Goal: Information Seeking & Learning: Learn about a topic

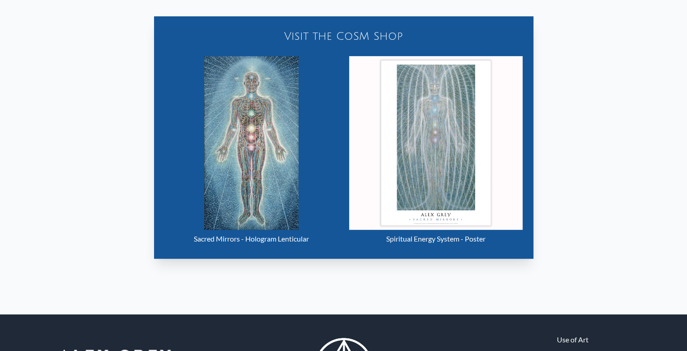
scroll to position [407, 0]
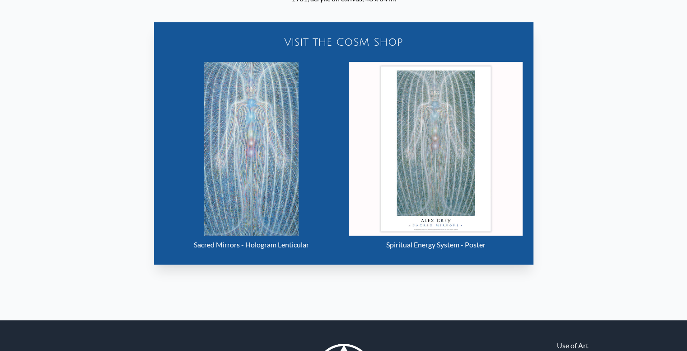
click at [235, 218] on img "16 / 23" at bounding box center [251, 149] width 95 height 174
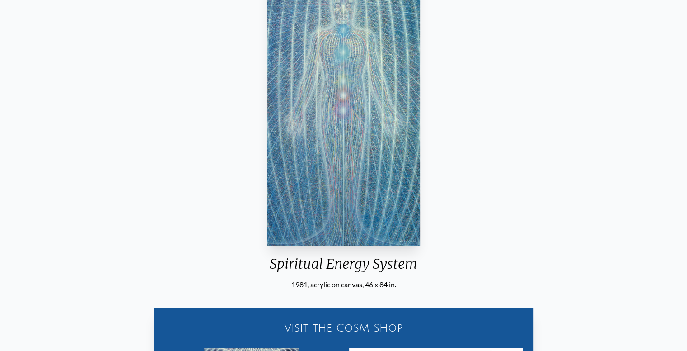
scroll to position [0, 0]
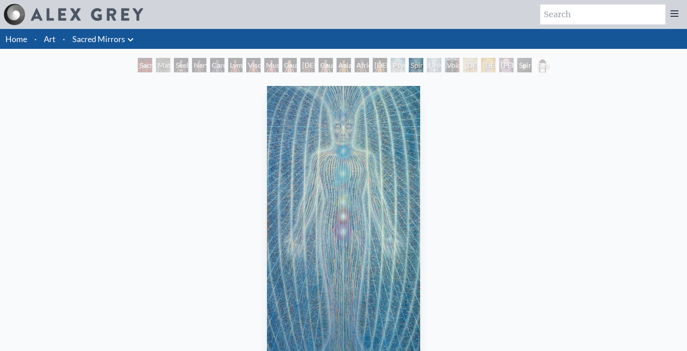
click at [345, 72] on div "Asian Man" at bounding box center [344, 65] width 14 height 14
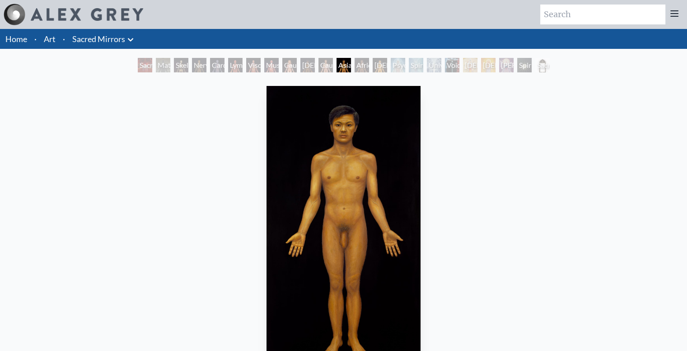
click at [405, 71] on div "Psychic Energy System" at bounding box center [398, 65] width 14 height 14
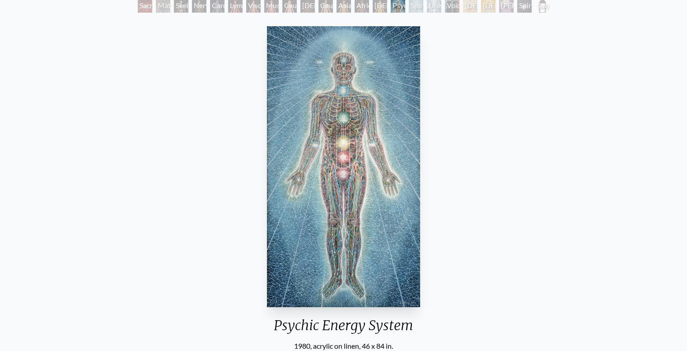
scroll to position [45, 0]
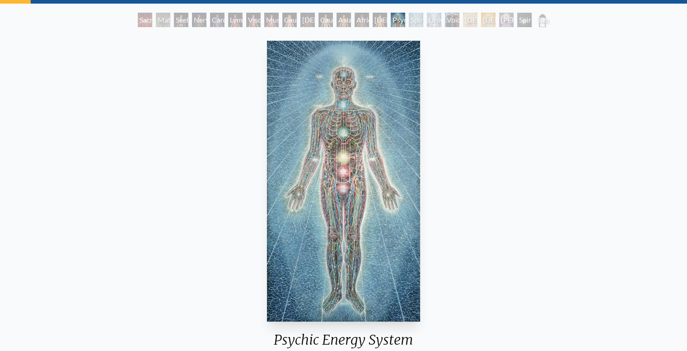
click at [138, 27] on div "Sacred Mirrors Room, [GEOGRAPHIC_DATA]" at bounding box center [145, 20] width 14 height 14
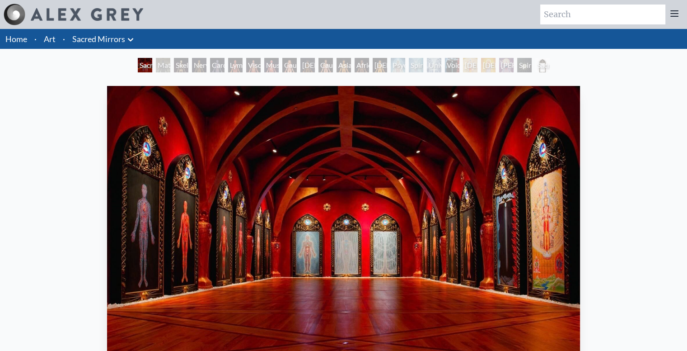
click at [156, 72] on div "Material World" at bounding box center [163, 65] width 14 height 14
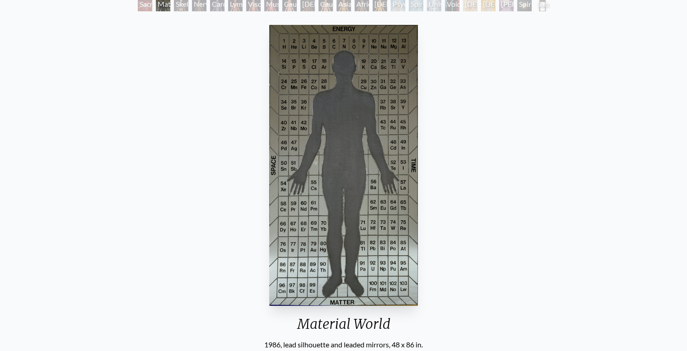
scroll to position [45, 0]
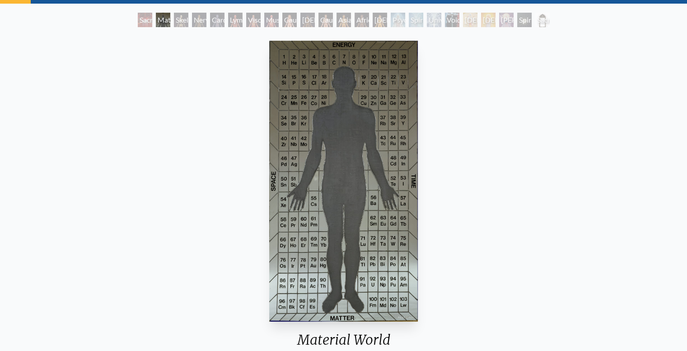
click at [192, 26] on div "Nervous System" at bounding box center [199, 20] width 14 height 14
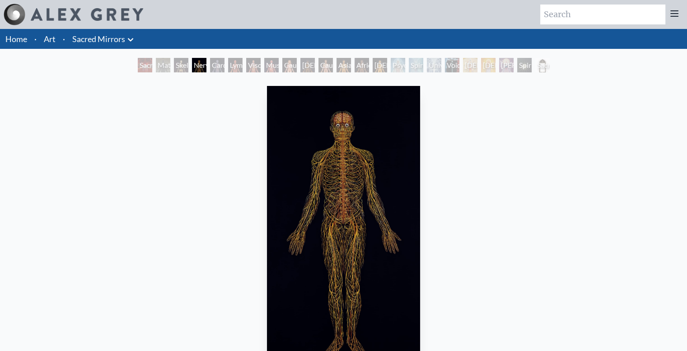
click at [442, 68] on div "Universal Mind Lattice" at bounding box center [434, 65] width 14 height 14
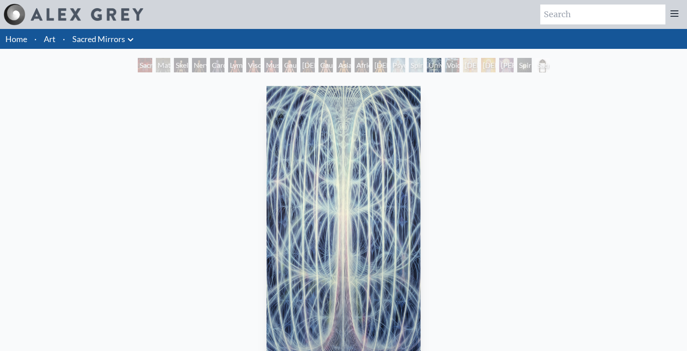
click at [496, 70] on div "[DEMOGRAPHIC_DATA]" at bounding box center [488, 65] width 14 height 14
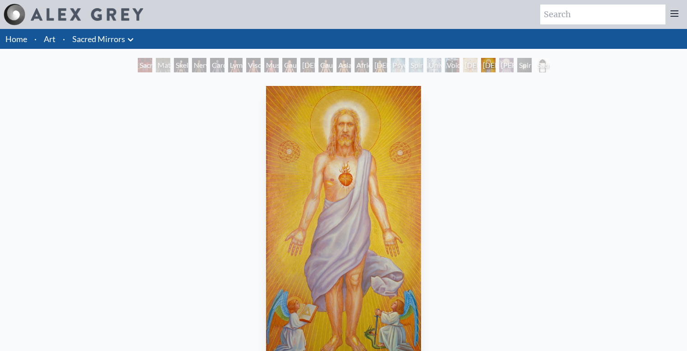
click at [391, 72] on div "Psychic Energy System" at bounding box center [398, 65] width 14 height 14
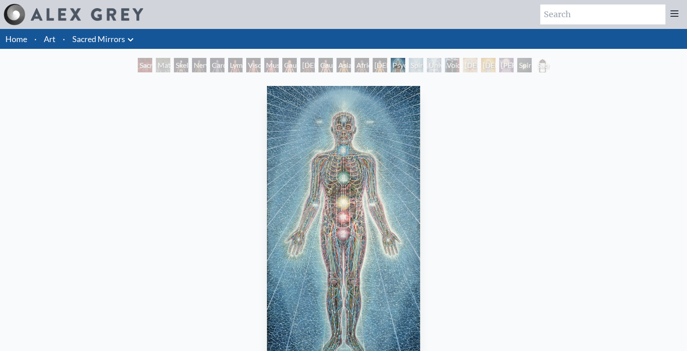
click at [496, 71] on div "[DEMOGRAPHIC_DATA]" at bounding box center [488, 65] width 14 height 14
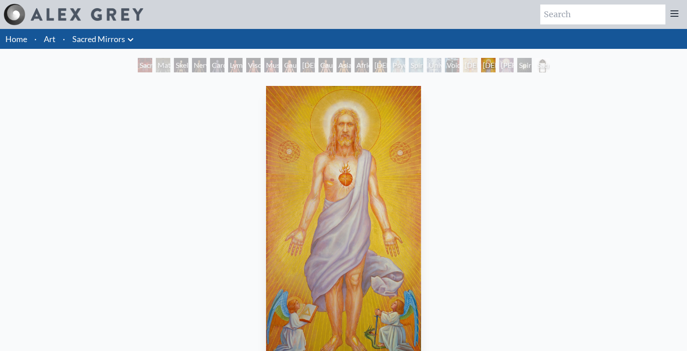
click at [473, 72] on div "[DEMOGRAPHIC_DATA]" at bounding box center [470, 65] width 14 height 14
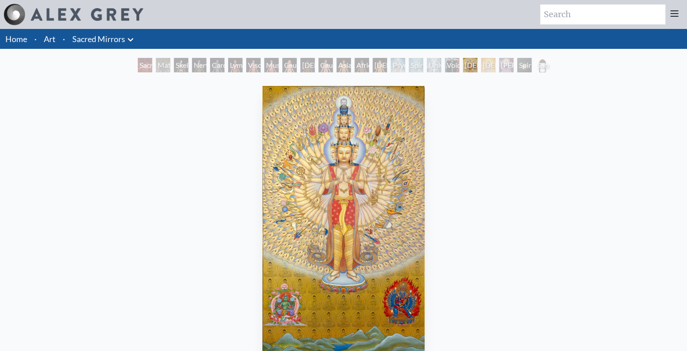
click at [550, 71] on div "Sacred Mirrors Frame" at bounding box center [543, 65] width 14 height 14
